Goal: Task Accomplishment & Management: Use online tool/utility

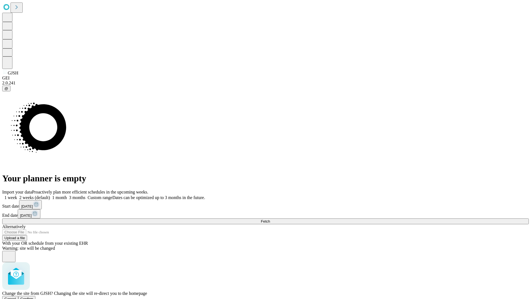
click at [33, 297] on span "Confirm" at bounding box center [26, 299] width 13 height 4
click at [17, 195] on label "1 week" at bounding box center [9, 197] width 15 height 5
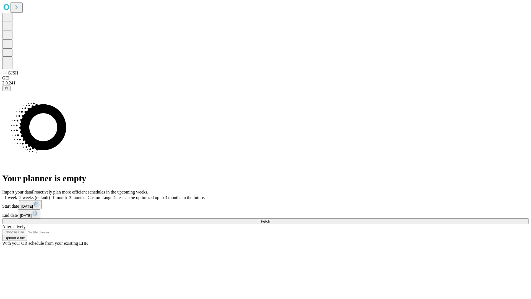
click at [270, 219] on span "Fetch" at bounding box center [265, 221] width 9 height 4
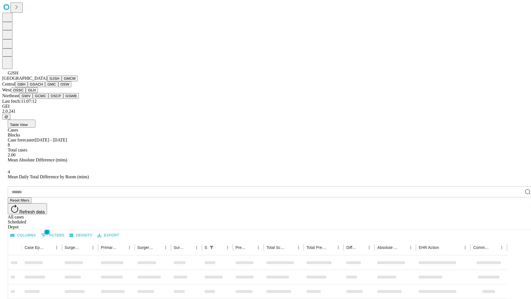
click at [62, 81] on button "GMCM" at bounding box center [70, 79] width 16 height 6
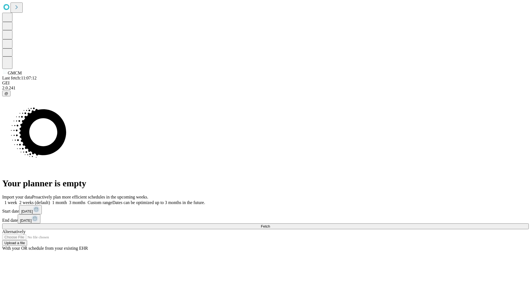
click at [17, 200] on label "1 week" at bounding box center [9, 202] width 15 height 5
click at [270, 224] on span "Fetch" at bounding box center [265, 226] width 9 height 4
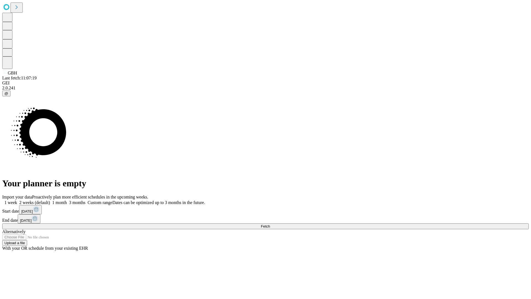
click at [17, 200] on label "1 week" at bounding box center [9, 202] width 15 height 5
click at [270, 224] on span "Fetch" at bounding box center [265, 226] width 9 height 4
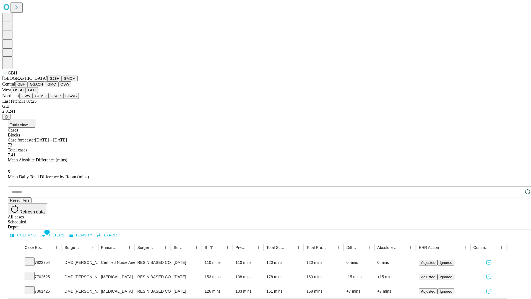
click at [43, 87] on button "GSACH" at bounding box center [36, 84] width 17 height 6
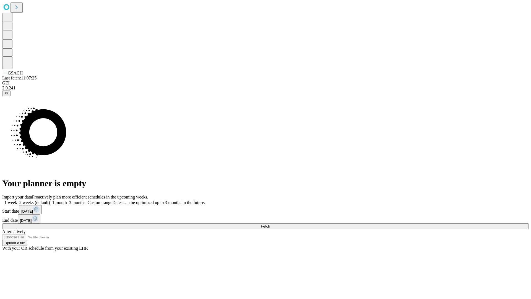
click at [17, 200] on label "1 week" at bounding box center [9, 202] width 15 height 5
click at [270, 224] on span "Fetch" at bounding box center [265, 226] width 9 height 4
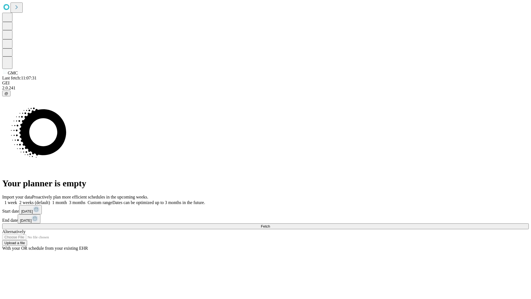
click at [17, 200] on label "1 week" at bounding box center [9, 202] width 15 height 5
click at [270, 224] on span "Fetch" at bounding box center [265, 226] width 9 height 4
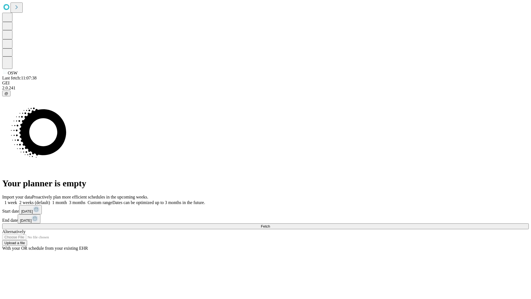
click at [17, 200] on label "1 week" at bounding box center [9, 202] width 15 height 5
click at [270, 224] on span "Fetch" at bounding box center [265, 226] width 9 height 4
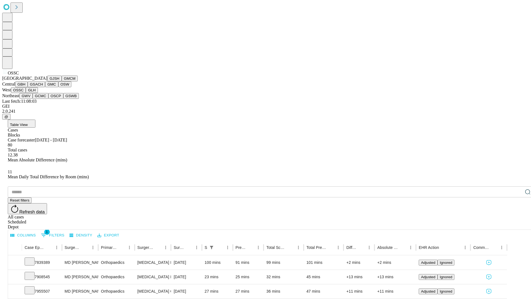
click at [38, 93] on button "GLH" at bounding box center [32, 90] width 12 height 6
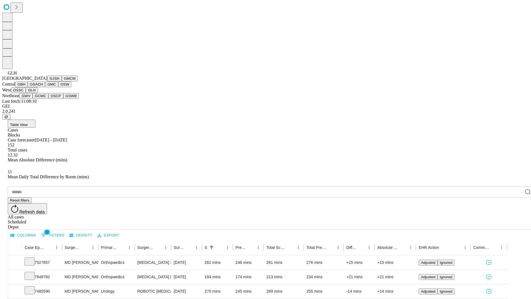
click at [33, 99] on button "GWV" at bounding box center [25, 96] width 13 height 6
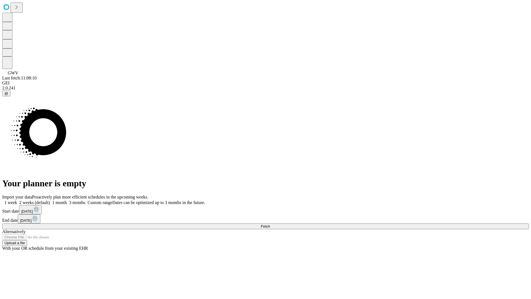
click at [17, 200] on label "1 week" at bounding box center [9, 202] width 15 height 5
click at [270, 224] on span "Fetch" at bounding box center [265, 226] width 9 height 4
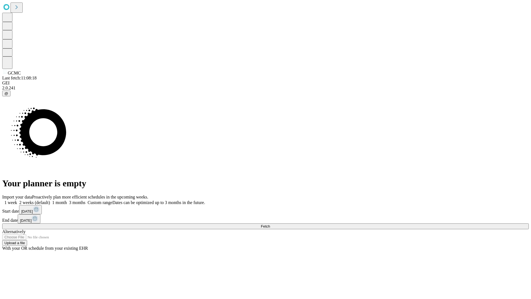
click at [17, 200] on label "1 week" at bounding box center [9, 202] width 15 height 5
click at [270, 224] on span "Fetch" at bounding box center [265, 226] width 9 height 4
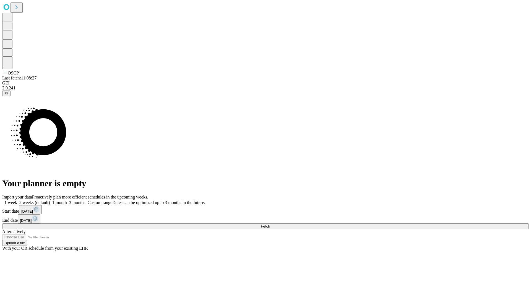
click at [17, 200] on label "1 week" at bounding box center [9, 202] width 15 height 5
click at [270, 224] on span "Fetch" at bounding box center [265, 226] width 9 height 4
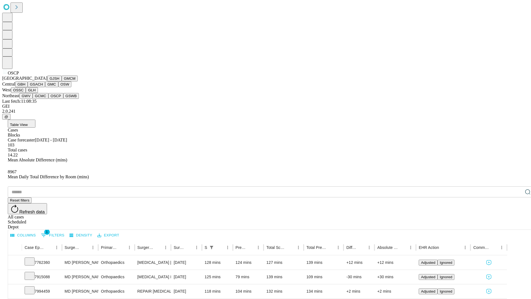
click at [63, 99] on button "GSWB" at bounding box center [71, 96] width 16 height 6
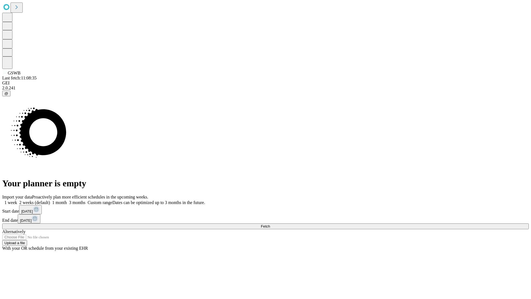
click at [17, 200] on label "1 week" at bounding box center [9, 202] width 15 height 5
click at [270, 224] on span "Fetch" at bounding box center [265, 226] width 9 height 4
